Goal: Information Seeking & Learning: Find specific fact

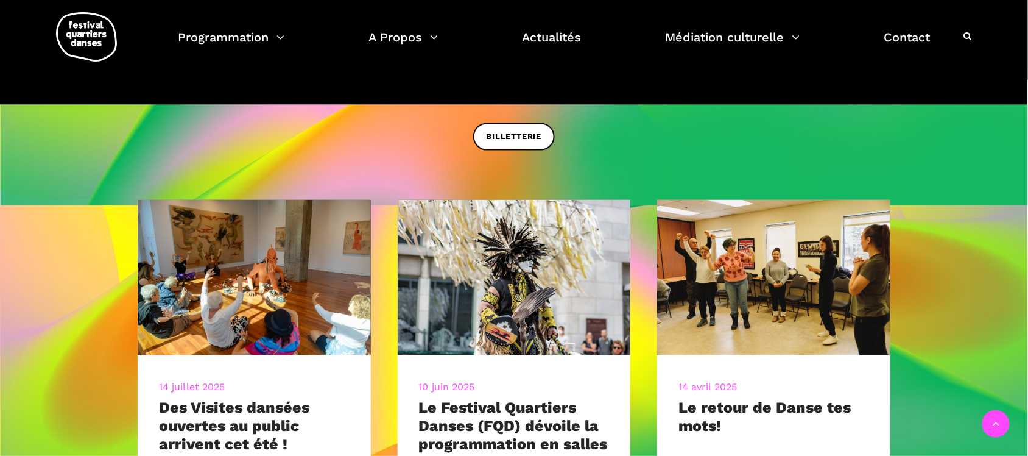
scroll to position [475, 0]
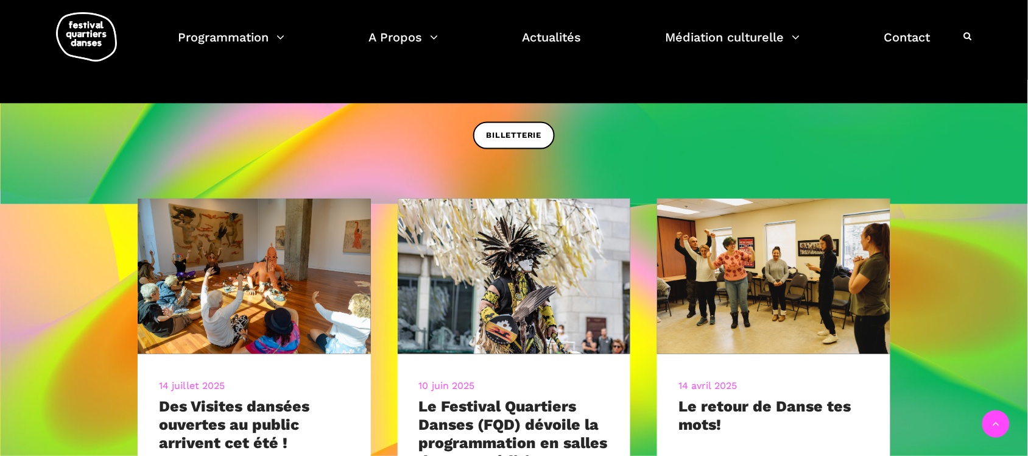
click at [961, 41] on div at bounding box center [960, 45] width 23 height 36
click at [969, 37] on icon at bounding box center [968, 36] width 8 height 9
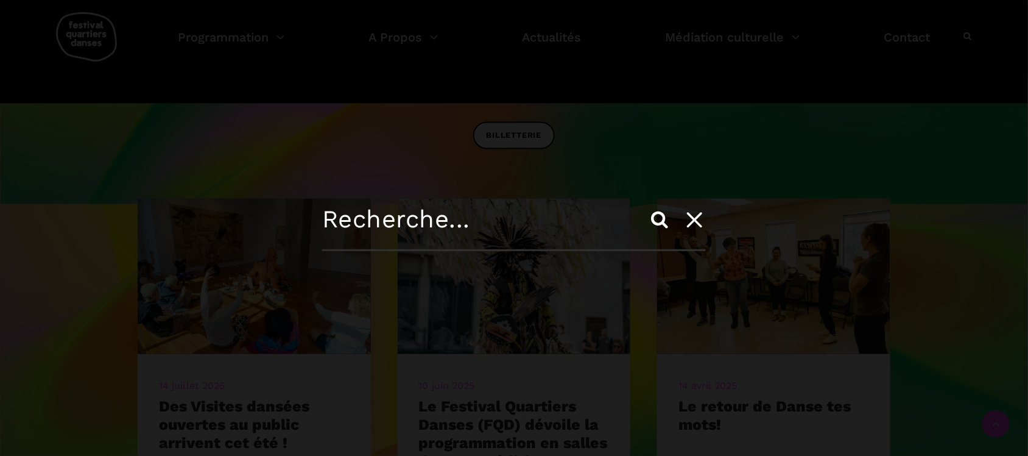
click at [531, 231] on input "text" at bounding box center [514, 228] width 384 height 46
type input "taminator"
click at [645, 205] on input "Search" at bounding box center [659, 219] width 29 height 29
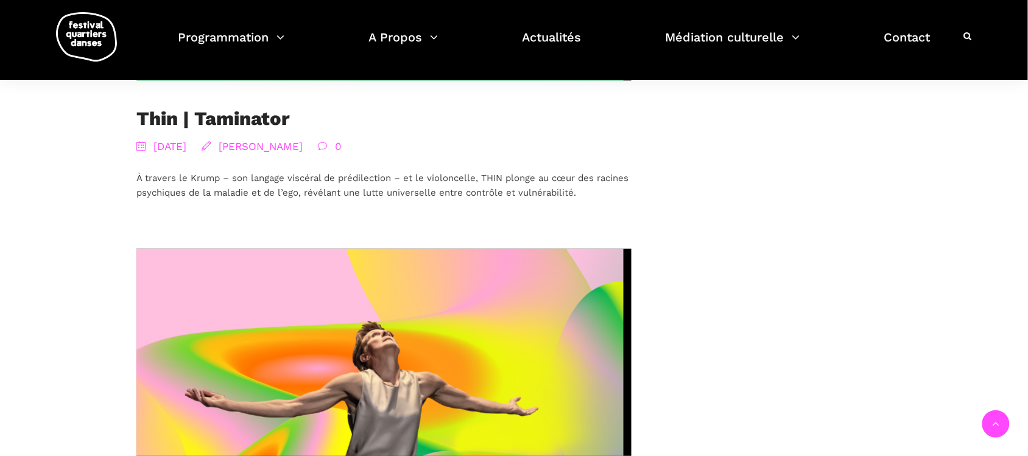
scroll to position [716, 0]
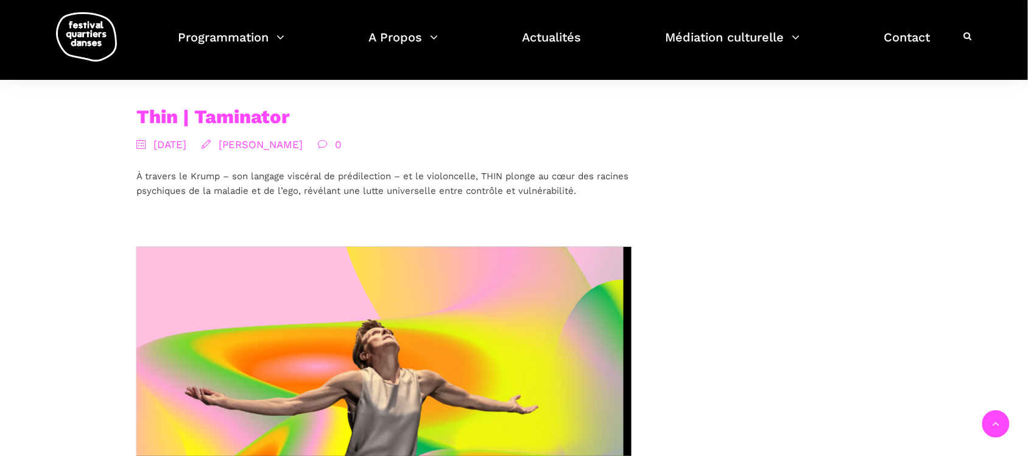
click at [246, 107] on link "Thin | Taminator" at bounding box center [213, 116] width 154 height 23
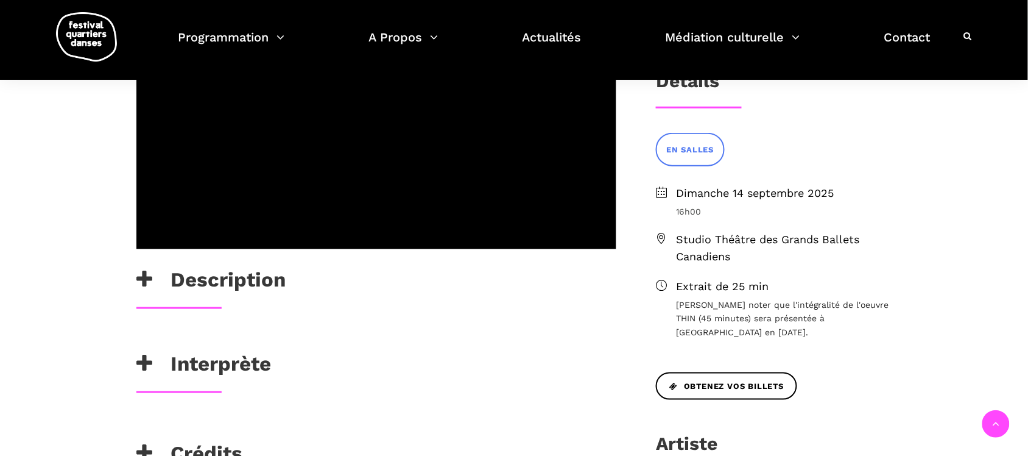
scroll to position [323, 0]
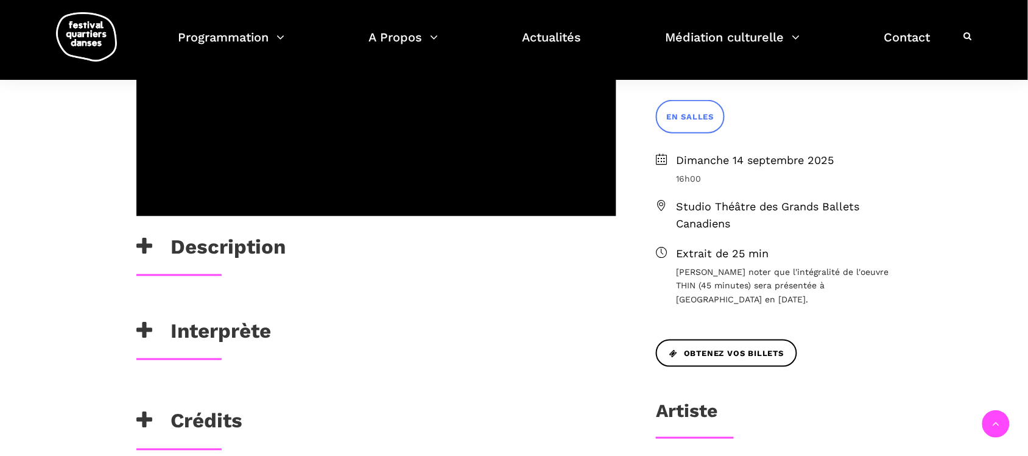
click at [245, 247] on h3 "Description" at bounding box center [210, 250] width 149 height 30
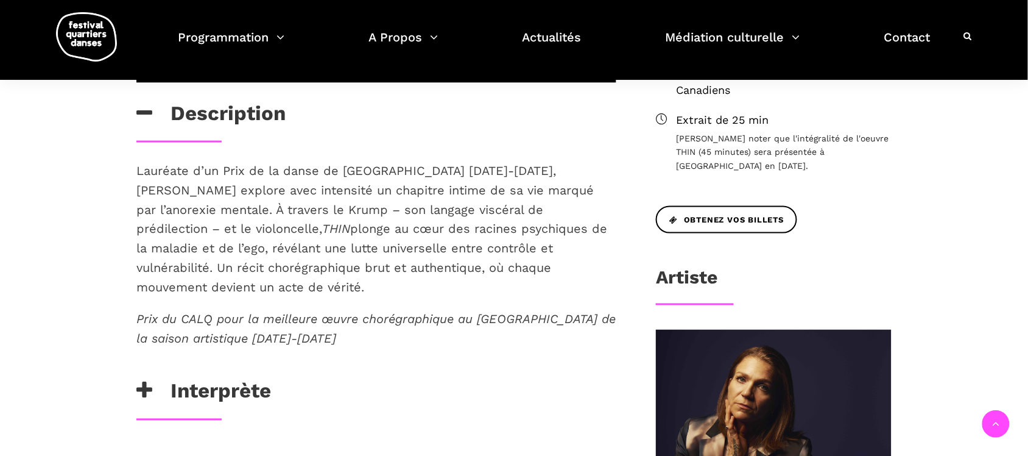
scroll to position [486, 0]
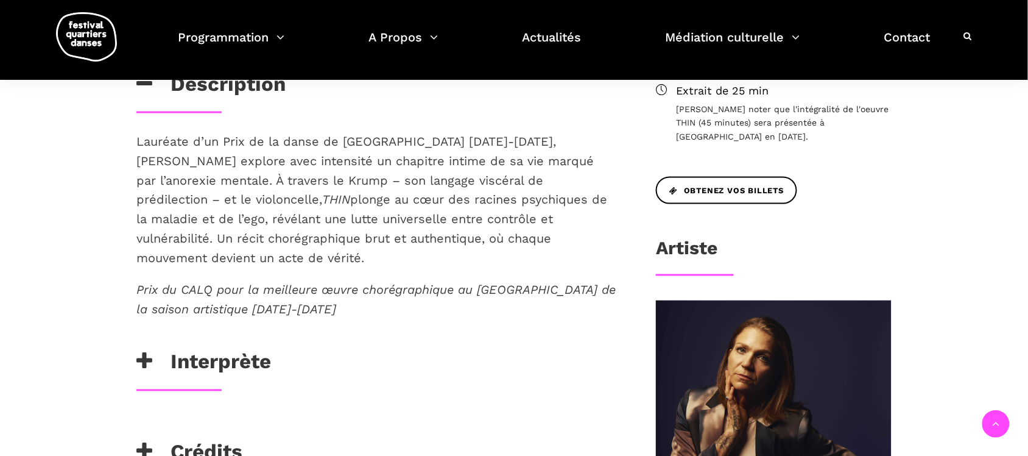
click at [238, 350] on h3 "Interprète" at bounding box center [203, 365] width 135 height 30
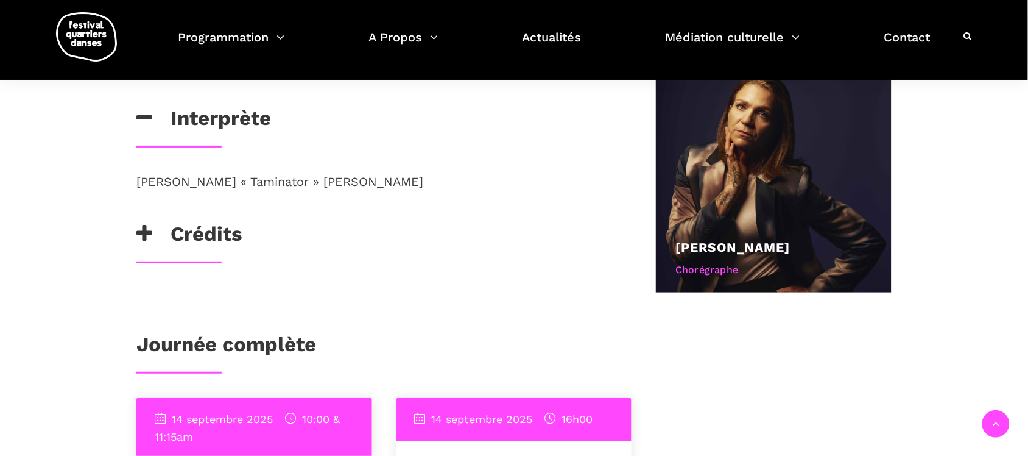
scroll to position [729, 0]
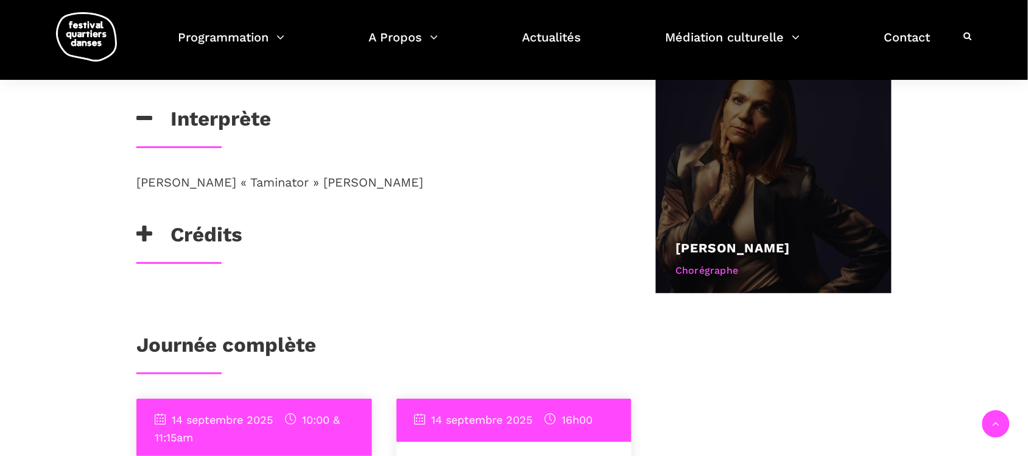
click at [721, 238] on div "[PERSON_NAME]" at bounding box center [774, 248] width 197 height 21
